Goal: Information Seeking & Learning: Learn about a topic

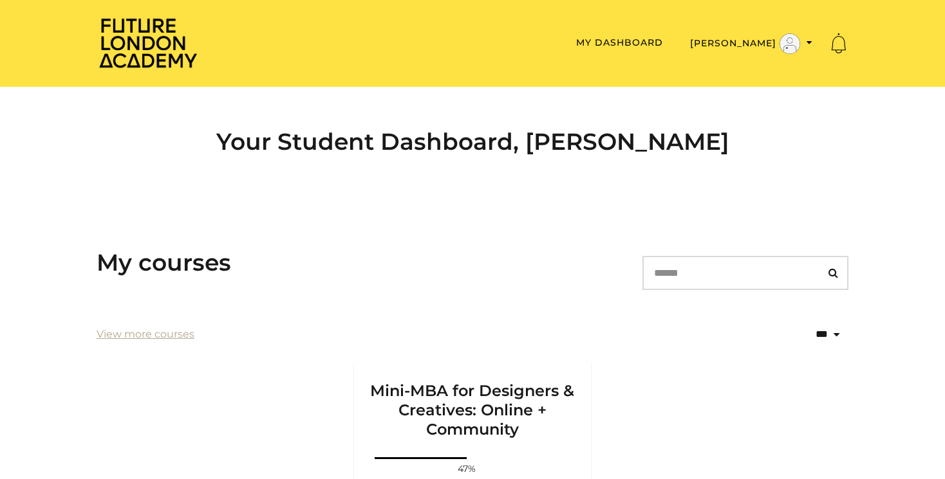
click at [135, 37] on img at bounding box center [148, 43] width 103 height 52
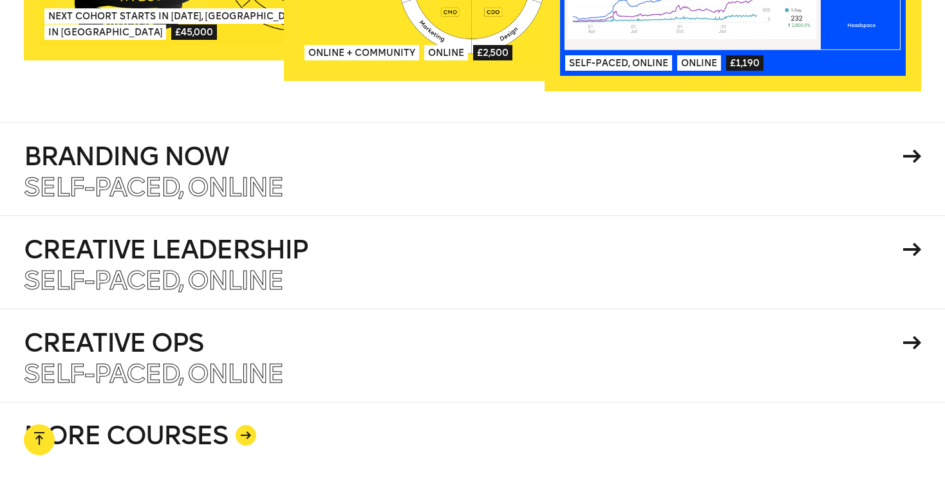
scroll to position [2240, 0]
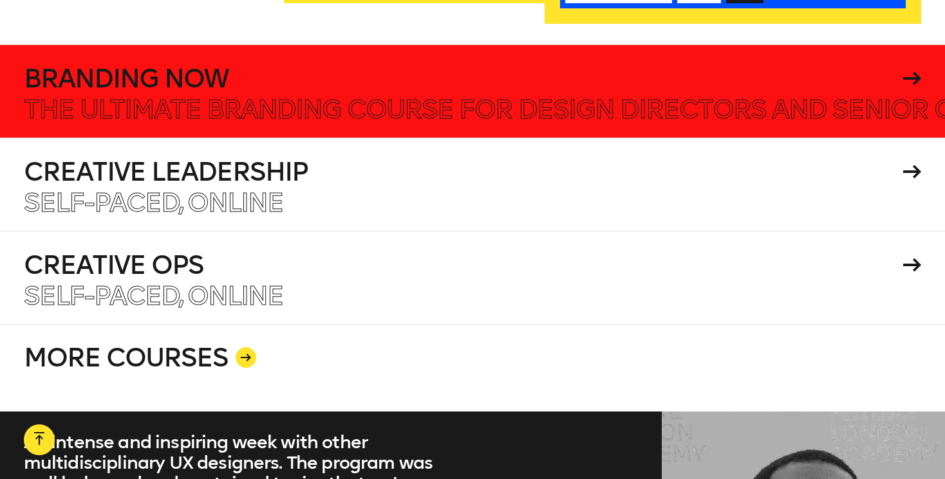
click at [902, 66] on div "Branding Now" at bounding box center [473, 79] width 898 height 26
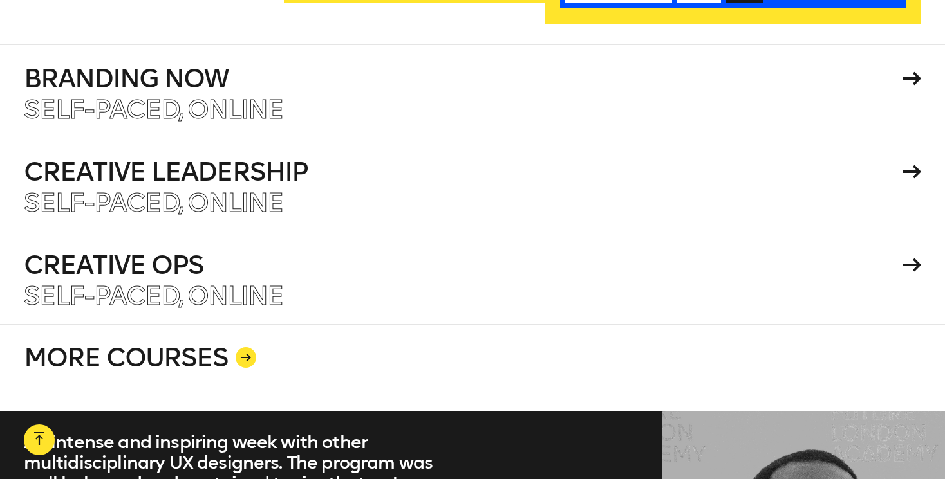
click at [221, 337] on link "MORE COURSES" at bounding box center [473, 368] width 898 height 88
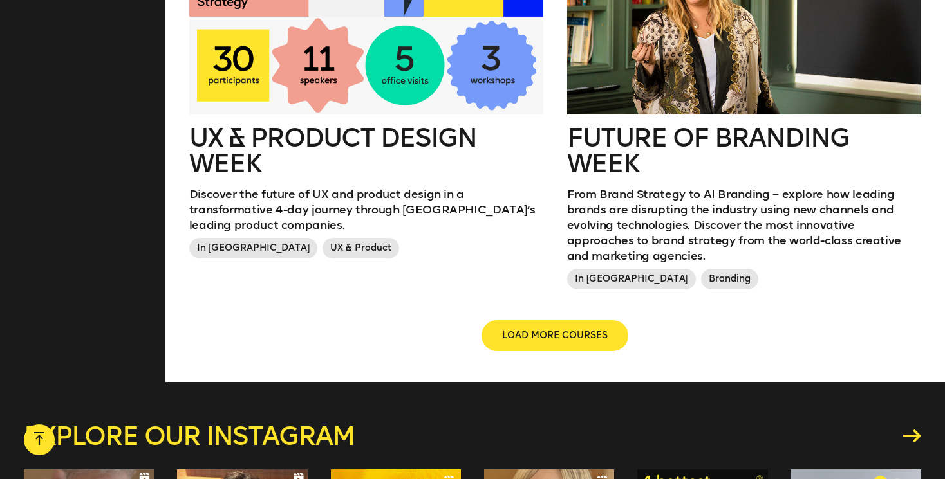
scroll to position [1585, 0]
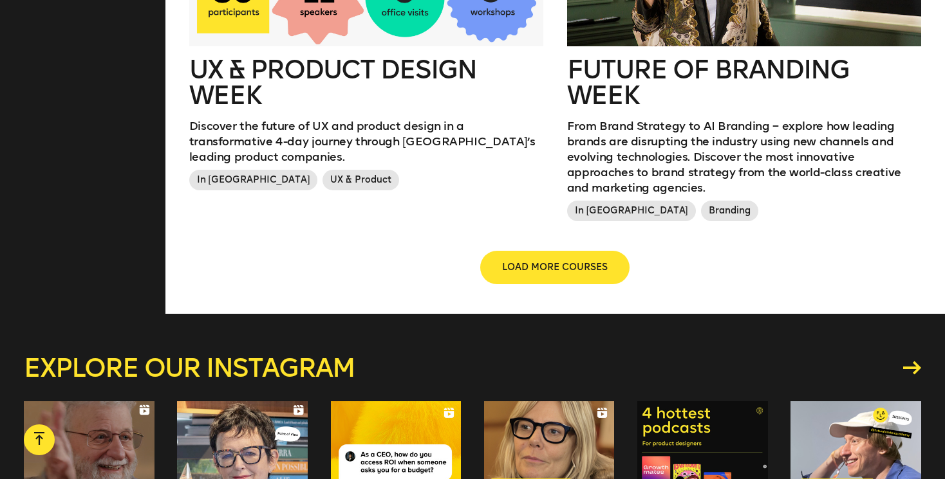
click at [521, 261] on span "LOAD MORE COURSES" at bounding box center [555, 267] width 106 height 13
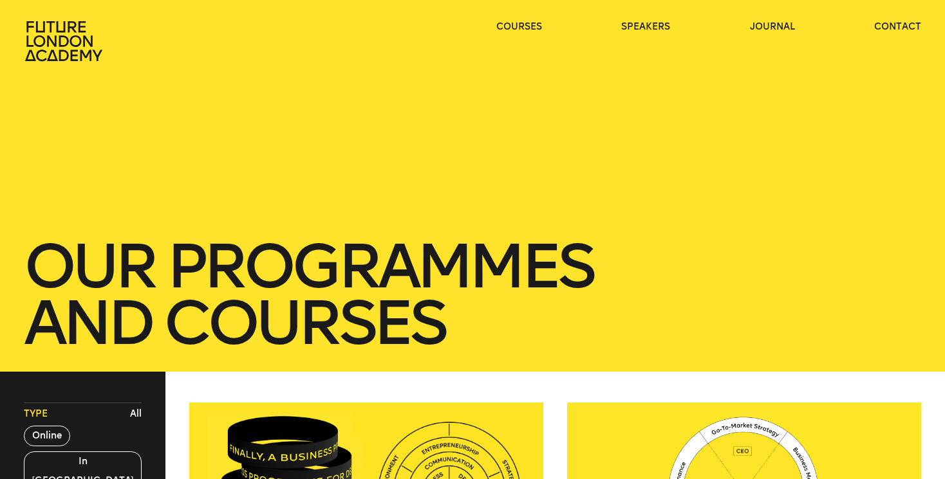
scroll to position [158, 0]
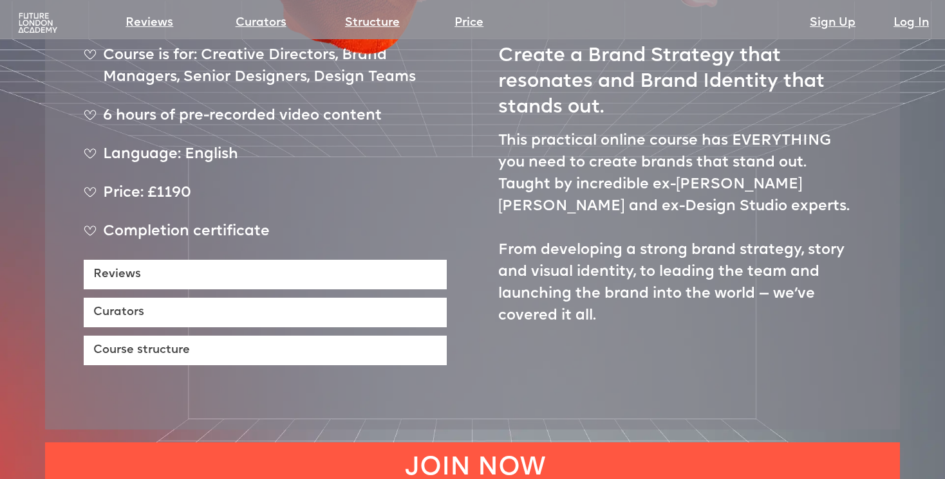
scroll to position [921, 0]
